Goal: Task Accomplishment & Management: Use online tool/utility

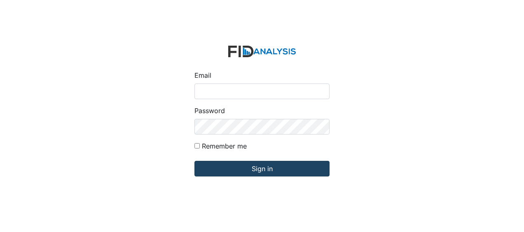
type input "Jbryant@lifeincorporated.com"
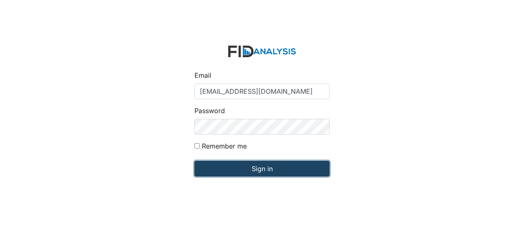
click at [230, 166] on input "Sign in" at bounding box center [261, 169] width 135 height 16
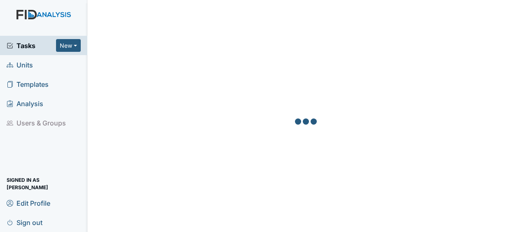
click at [31, 67] on span "Units" at bounding box center [20, 64] width 26 height 13
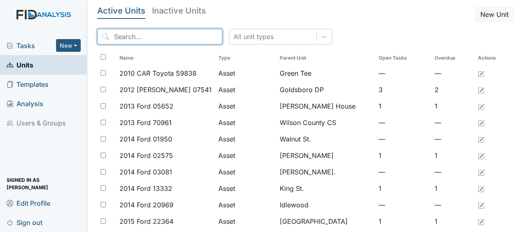
click at [159, 36] on input "search" at bounding box center [159, 37] width 125 height 16
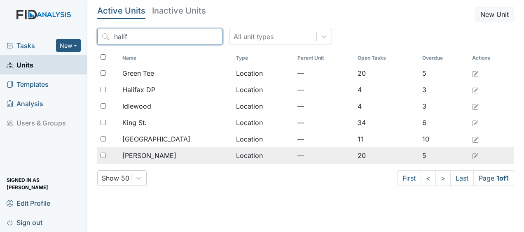
type input "halif"
click at [233, 157] on td "Location" at bounding box center [263, 155] width 61 height 16
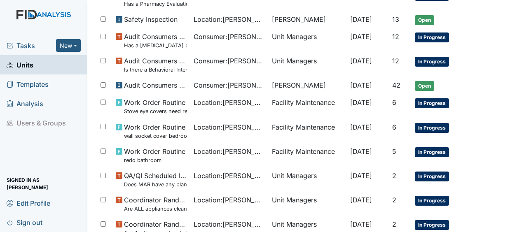
scroll to position [523, 0]
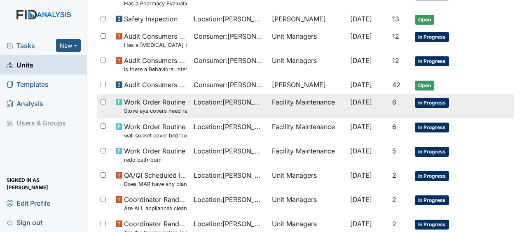
click at [252, 101] on div "Location : McFarland" at bounding box center [230, 102] width 72 height 10
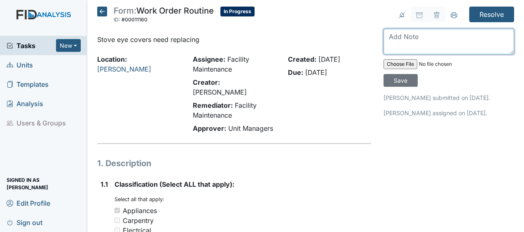
click at [388, 43] on textarea at bounding box center [449, 42] width 131 height 26
type textarea "replaced JB"
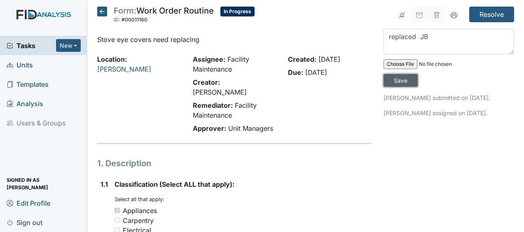
click at [391, 80] on input "Save" at bounding box center [401, 80] width 34 height 13
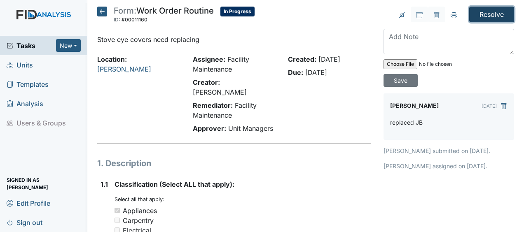
click at [481, 10] on input "Resolve" at bounding box center [491, 15] width 45 height 16
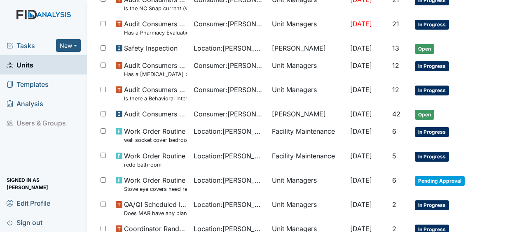
scroll to position [522, 0]
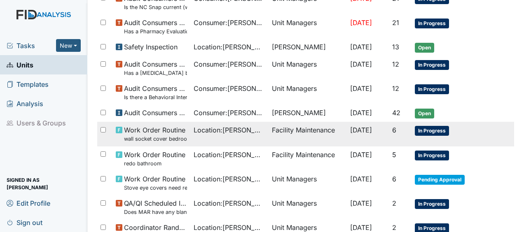
click at [298, 129] on td "Facility Maintenance" at bounding box center [308, 134] width 78 height 24
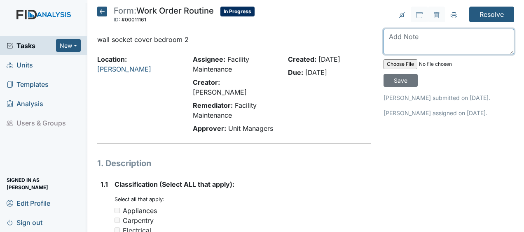
click at [386, 44] on textarea at bounding box center [449, 42] width 131 height 26
type textarea "replaced JB"
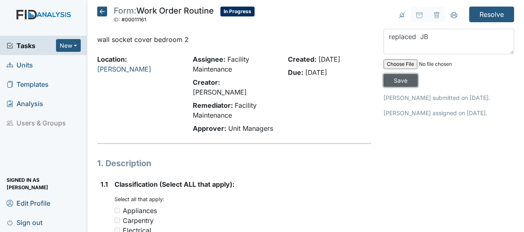
click at [394, 78] on input "Save" at bounding box center [401, 80] width 34 height 13
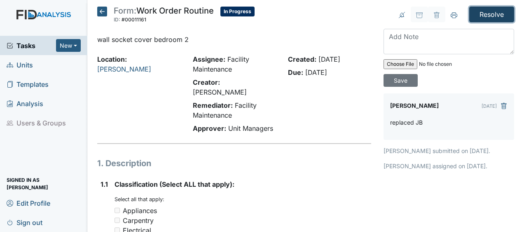
click at [485, 11] on input "Resolve" at bounding box center [491, 15] width 45 height 16
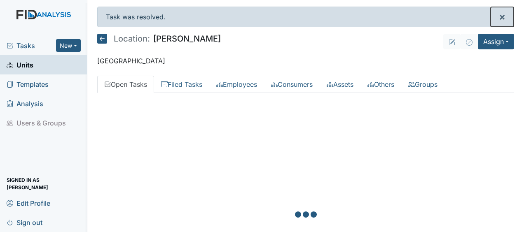
drag, startPoint x: 0, startPoint y: 0, endPoint x: 485, endPoint y: 189, distance: 520.4
click at [485, 189] on main "Task was resolved. × Location: [PERSON_NAME] Assign Assign Form Assign Inspecti…" at bounding box center [305, 116] width 437 height 232
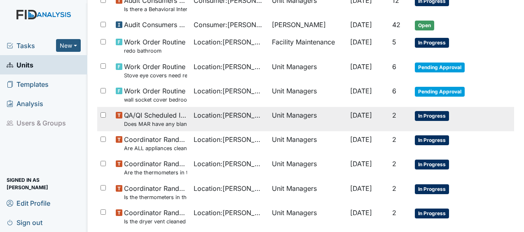
scroll to position [647, 0]
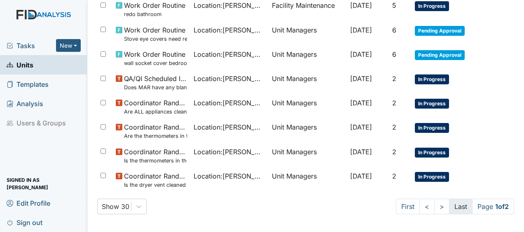
click at [452, 204] on link "Last" at bounding box center [460, 207] width 23 height 16
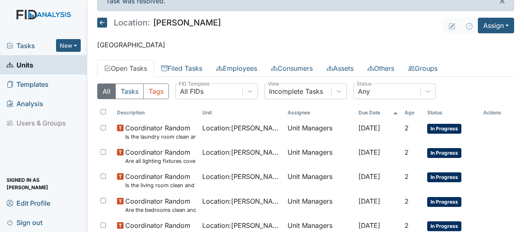
scroll to position [16, 0]
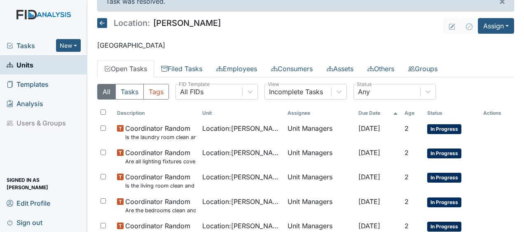
click at [102, 21] on icon at bounding box center [102, 23] width 10 height 10
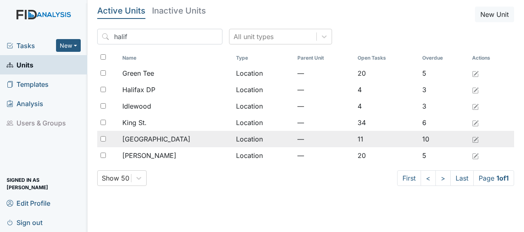
click at [149, 140] on span "[GEOGRAPHIC_DATA]" at bounding box center [156, 139] width 68 height 10
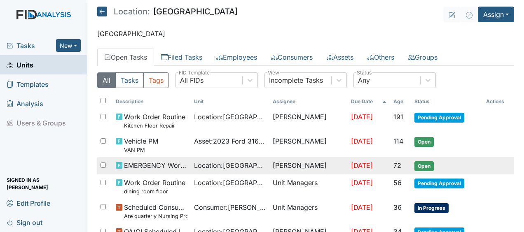
click at [144, 165] on span "EMERGENCY Work Order" at bounding box center [155, 166] width 63 height 10
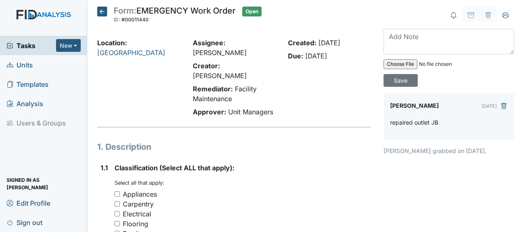
click at [101, 9] on icon at bounding box center [102, 12] width 10 height 10
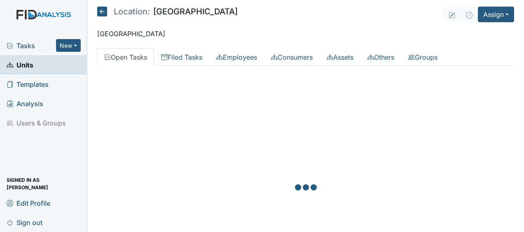
click at [101, 9] on icon at bounding box center [102, 12] width 10 height 10
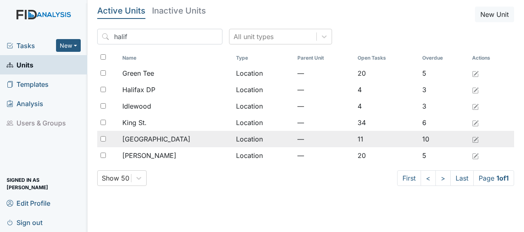
click at [146, 137] on span "[GEOGRAPHIC_DATA]" at bounding box center [156, 139] width 68 height 10
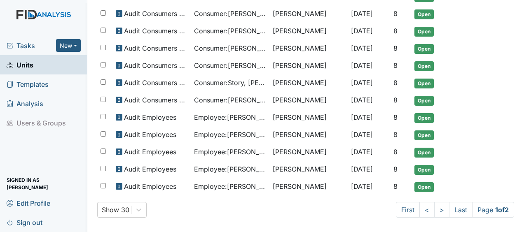
scroll to position [531, 0]
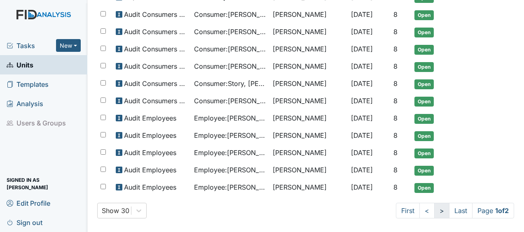
click at [439, 206] on link ">" at bounding box center [441, 211] width 15 height 16
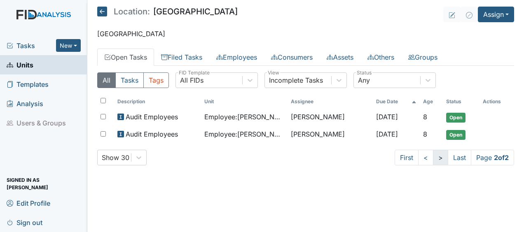
scroll to position [0, 0]
click at [103, 13] on icon at bounding box center [102, 12] width 10 height 10
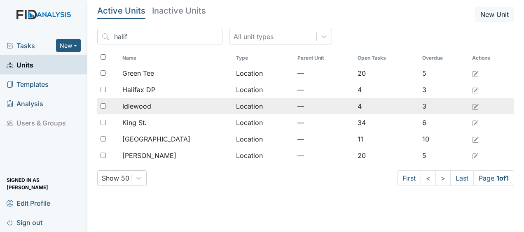
click at [190, 105] on div "Idlewood" at bounding box center [175, 106] width 107 height 10
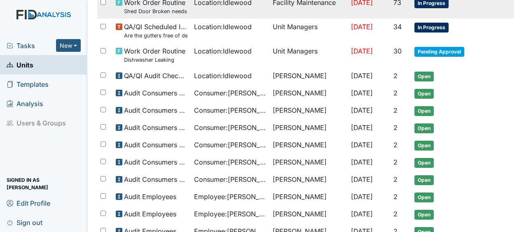
scroll to position [115, 0]
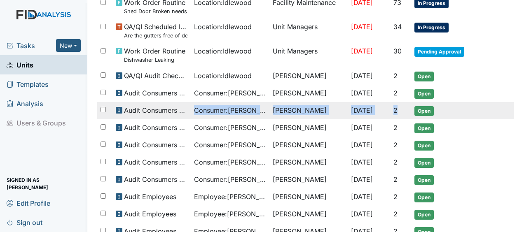
drag, startPoint x: 190, startPoint y: 114, endPoint x: 407, endPoint y: 110, distance: 216.3
click at [407, 110] on tr "Audit Consumers Charts Consumer : Cameron, Robert Shane Miller Oct 1, 2025 2 Op…" at bounding box center [305, 110] width 417 height 17
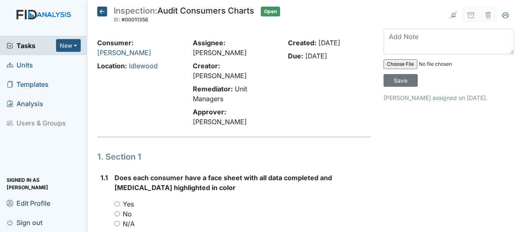
click at [101, 12] on icon at bounding box center [102, 12] width 10 height 10
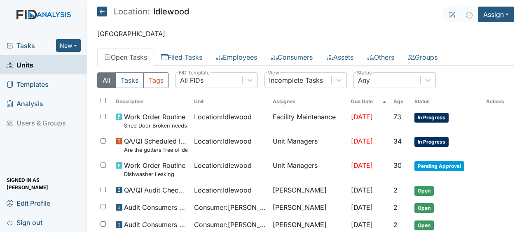
click at [103, 9] on icon at bounding box center [102, 12] width 10 height 10
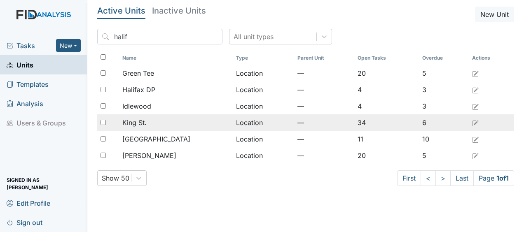
click at [138, 120] on span "King St." at bounding box center [134, 123] width 24 height 10
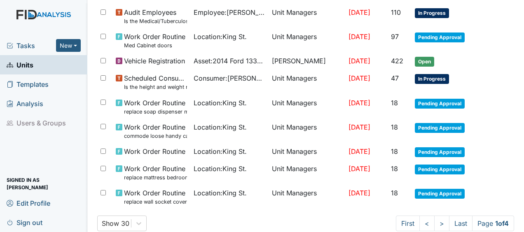
scroll to position [634, 0]
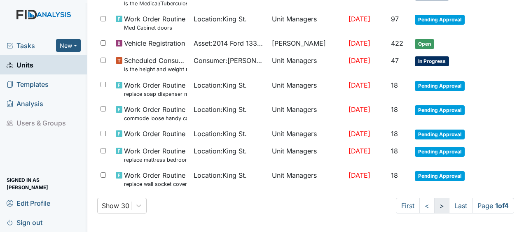
click at [434, 205] on link ">" at bounding box center [441, 206] width 15 height 16
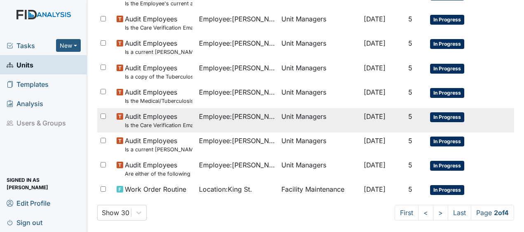
click at [484, 119] on tr "Audit Employees Is the Care Verification Email attached to the back of the I-9 …" at bounding box center [305, 120] width 417 height 24
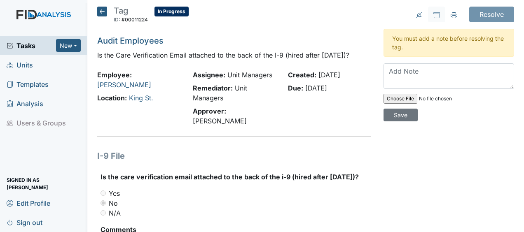
click at [102, 12] on icon at bounding box center [102, 12] width 10 height 10
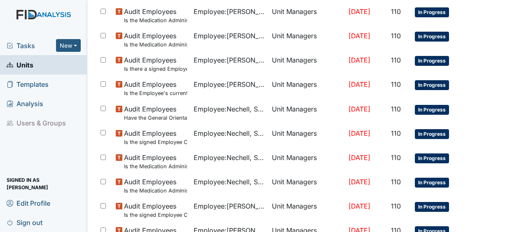
scroll to position [634, 0]
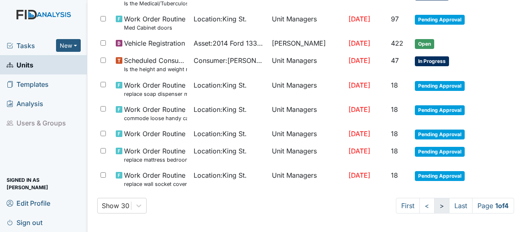
click at [435, 203] on link ">" at bounding box center [441, 206] width 15 height 16
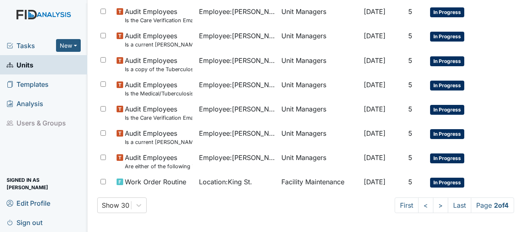
scroll to position [642, 0]
click at [433, 206] on link ">" at bounding box center [440, 206] width 15 height 16
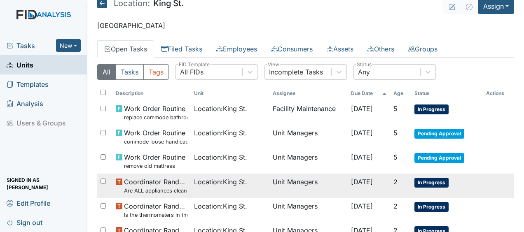
scroll to position [8, 0]
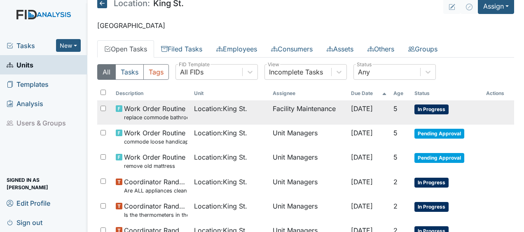
click at [361, 106] on span "Sep 6, 2025" at bounding box center [362, 109] width 22 height 8
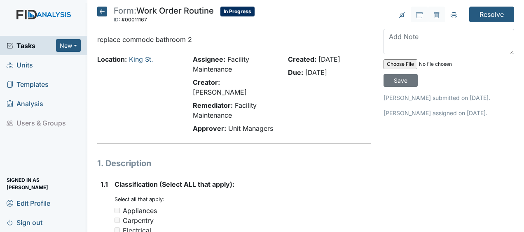
click at [105, 14] on icon at bounding box center [102, 12] width 10 height 10
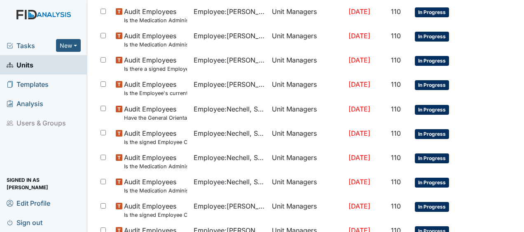
scroll to position [634, 0]
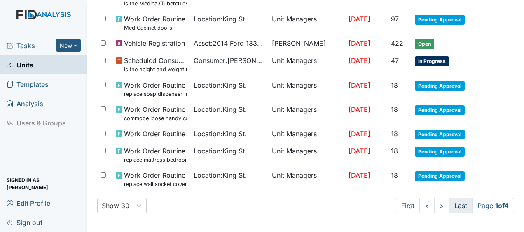
click at [450, 203] on link "Last" at bounding box center [460, 206] width 23 height 16
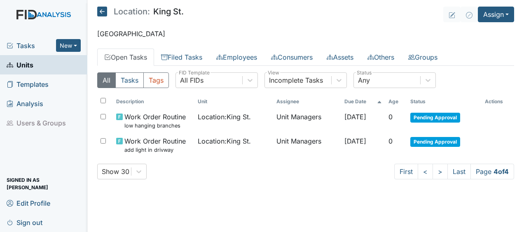
click at [104, 13] on icon at bounding box center [102, 12] width 10 height 10
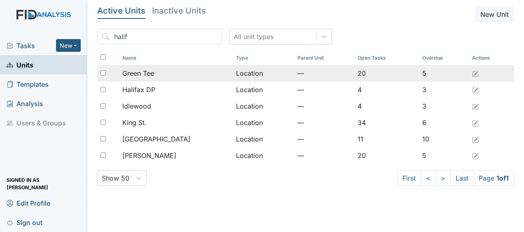
click at [173, 71] on div "Green Tee" at bounding box center [175, 73] width 107 height 10
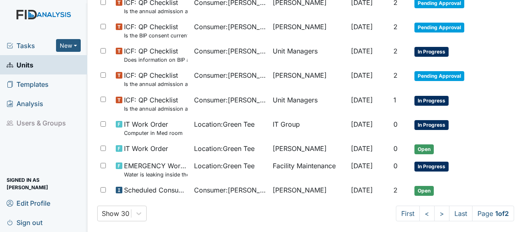
scroll to position [590, 0]
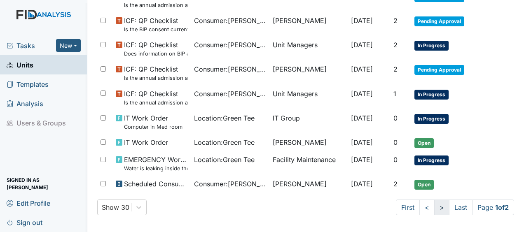
click at [434, 206] on link ">" at bounding box center [441, 208] width 15 height 16
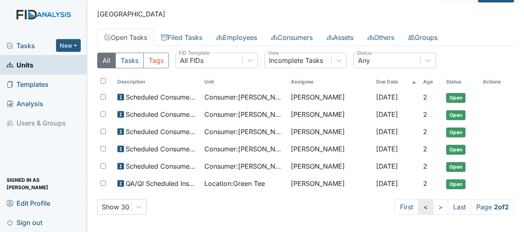
click at [418, 204] on link "<" at bounding box center [425, 207] width 15 height 16
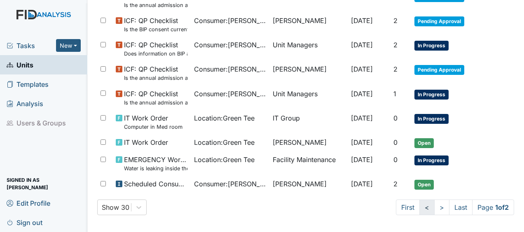
click at [419, 204] on link "<" at bounding box center [426, 208] width 15 height 16
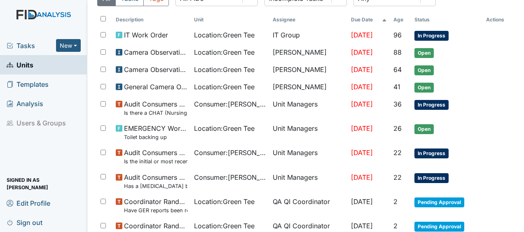
scroll to position [0, 0]
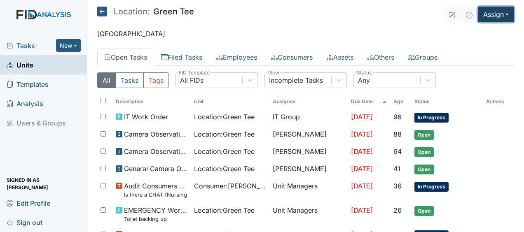
click at [491, 14] on button "Assign" at bounding box center [496, 15] width 36 height 16
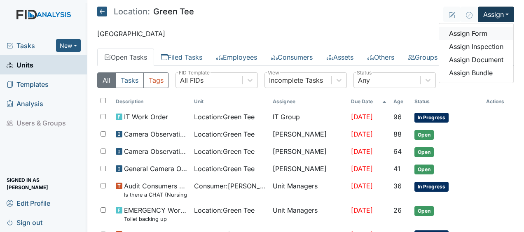
click at [472, 33] on link "Assign Form" at bounding box center [476, 33] width 74 height 13
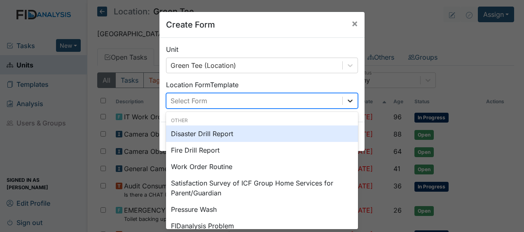
click at [347, 101] on icon at bounding box center [350, 101] width 8 height 8
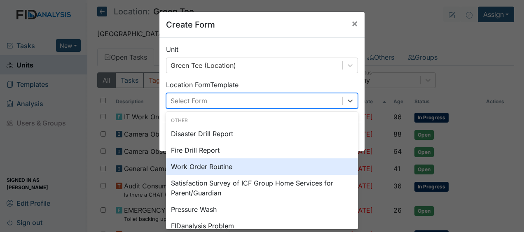
click at [243, 168] on div "Work Order Routine" at bounding box center [262, 167] width 192 height 16
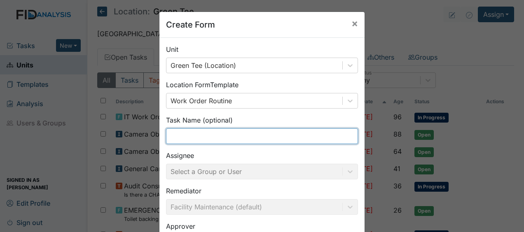
click at [183, 134] on input "text" at bounding box center [262, 137] width 192 height 16
type input "low hanging branches"
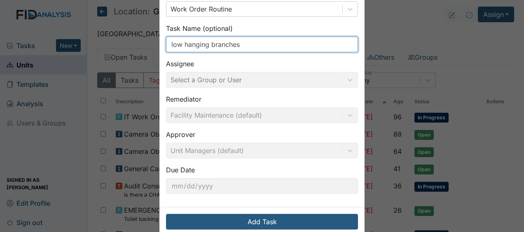
scroll to position [107, 0]
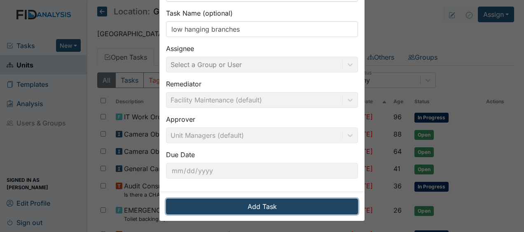
click at [307, 208] on button "Add Task" at bounding box center [262, 207] width 192 height 16
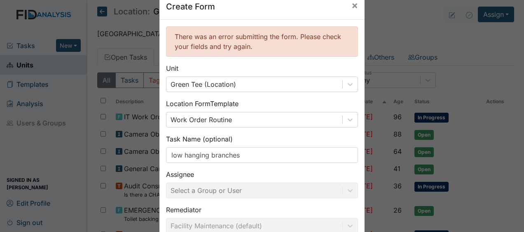
scroll to position [18, 0]
click at [351, 7] on span "×" at bounding box center [354, 6] width 7 height 12
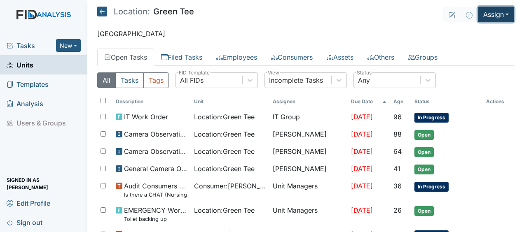
click at [487, 16] on button "Assign" at bounding box center [496, 15] width 36 height 16
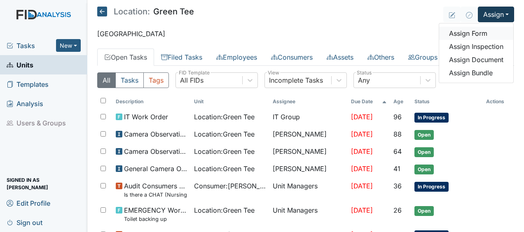
click at [468, 32] on link "Assign Form" at bounding box center [476, 33] width 74 height 13
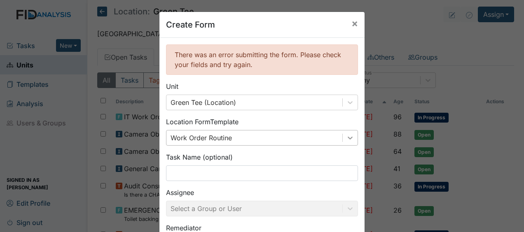
scroll to position [43, 0]
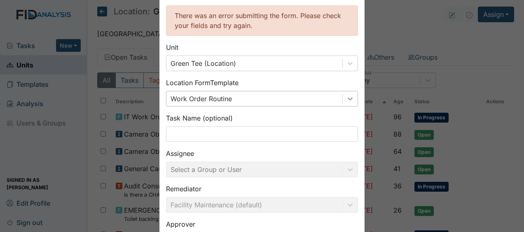
click at [348, 107] on div "Work Order Routine" at bounding box center [262, 99] width 192 height 16
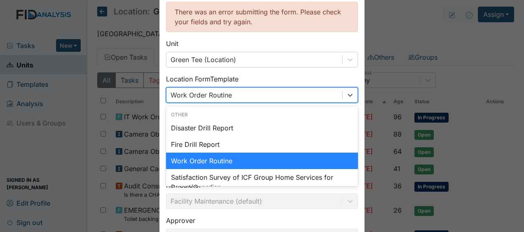
click at [215, 159] on div "Work Order Routine" at bounding box center [262, 161] width 192 height 16
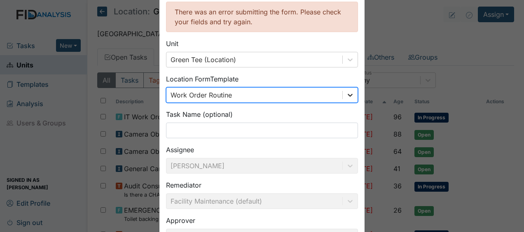
click at [348, 96] on icon at bounding box center [350, 95] width 8 height 8
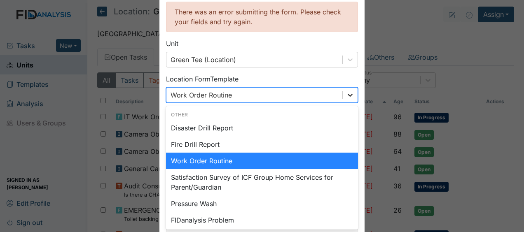
click at [348, 95] on icon at bounding box center [350, 95] width 5 height 3
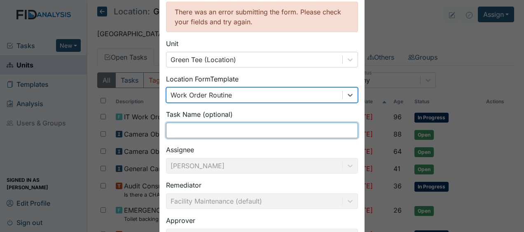
click at [187, 128] on input "text" at bounding box center [262, 131] width 192 height 16
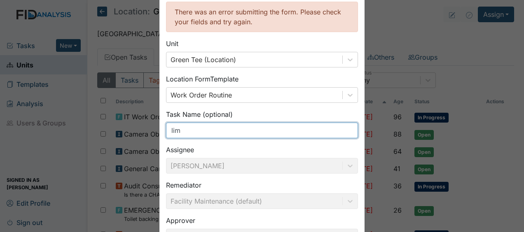
type input "limbs and branches"
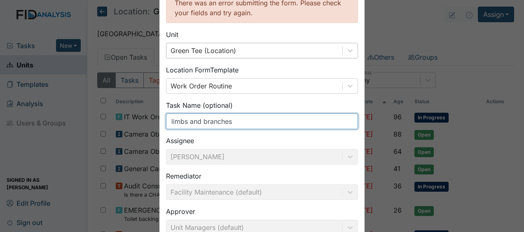
scroll to position [0, 0]
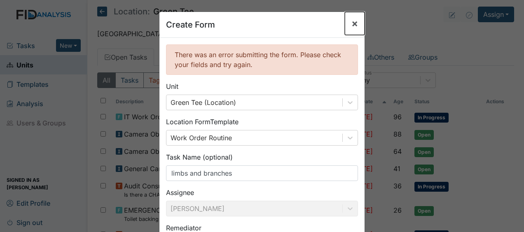
click at [353, 22] on span "×" at bounding box center [354, 23] width 7 height 12
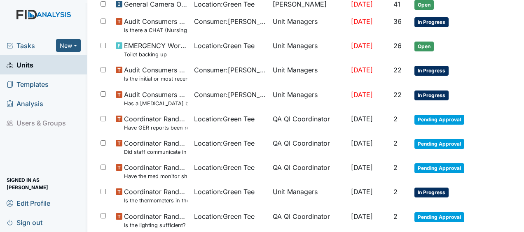
scroll to position [165, 0]
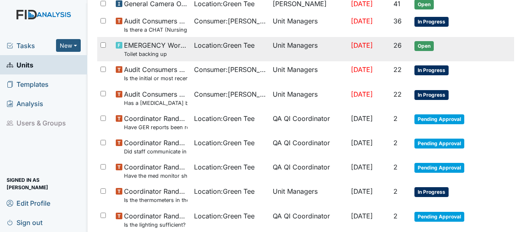
click at [330, 47] on td "Unit Managers" at bounding box center [308, 49] width 78 height 24
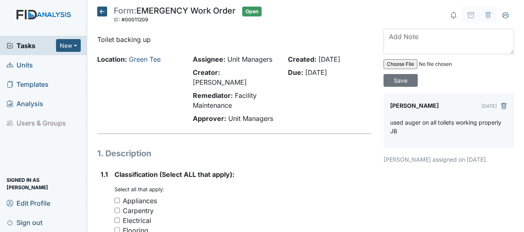
click at [154, 68] on div "Location: Green Tee" at bounding box center [139, 90] width 96 height 73
click at [102, 12] on icon at bounding box center [102, 12] width 10 height 10
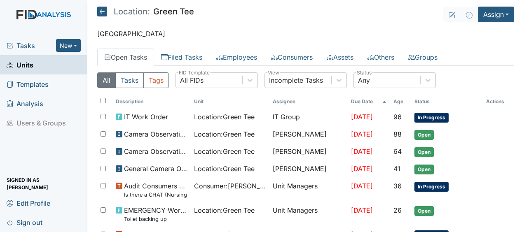
click at [104, 11] on icon at bounding box center [102, 12] width 10 height 10
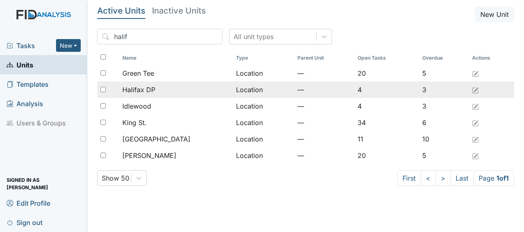
click at [233, 89] on td "Location" at bounding box center [263, 90] width 61 height 16
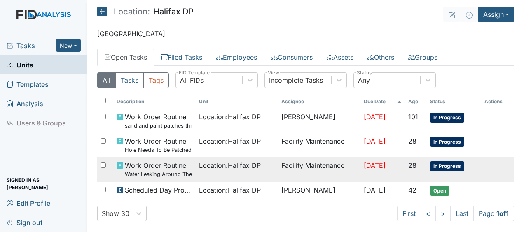
click at [217, 166] on span "Location : Halifax DP" at bounding box center [230, 166] width 62 height 10
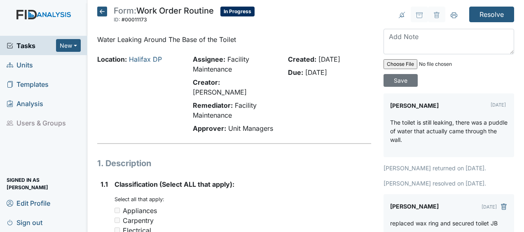
click at [104, 12] on icon at bounding box center [102, 12] width 10 height 10
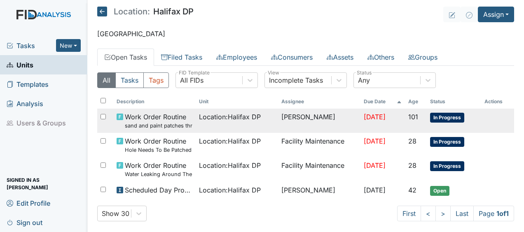
scroll to position [6, 0]
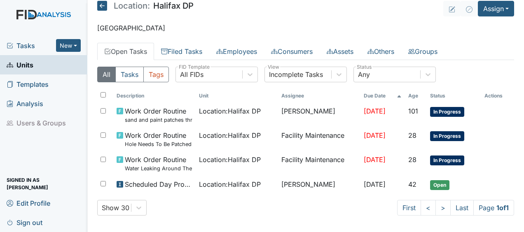
click at [104, 4] on icon at bounding box center [102, 6] width 10 height 10
